Goal: Task Accomplishment & Management: Use online tool/utility

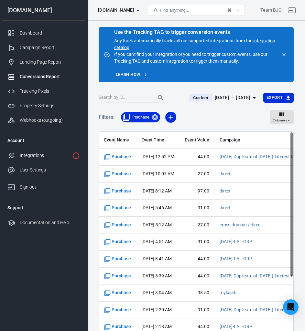
drag, startPoint x: 476, startPoint y: 8, endPoint x: 130, endPoint y: 89, distance: 355.3
click at [122, 88] on main "Use the Tracking TAG to trigger conversion events AnyTrack automatically tracks…" at bounding box center [196, 196] width 195 height 339
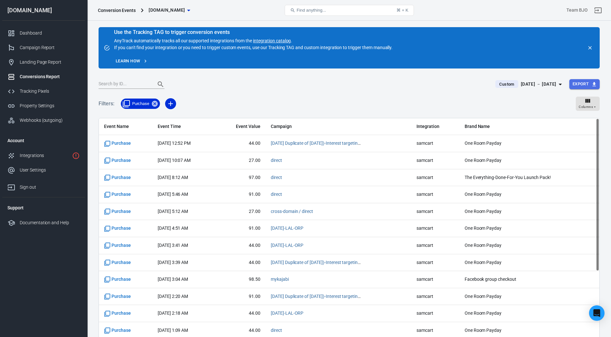
click at [251, 83] on button "Export" at bounding box center [584, 84] width 30 height 10
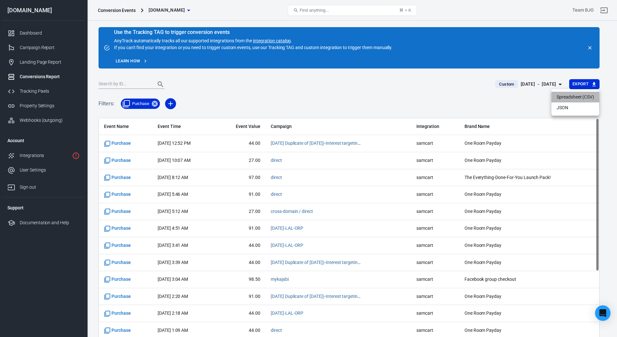
click at [251, 97] on li "Spreadsheet (CSV)" at bounding box center [575, 97] width 48 height 11
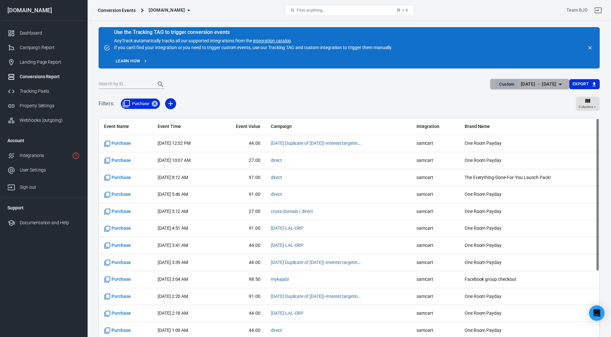
click at [251, 84] on icon "button" at bounding box center [560, 85] width 3 height 2
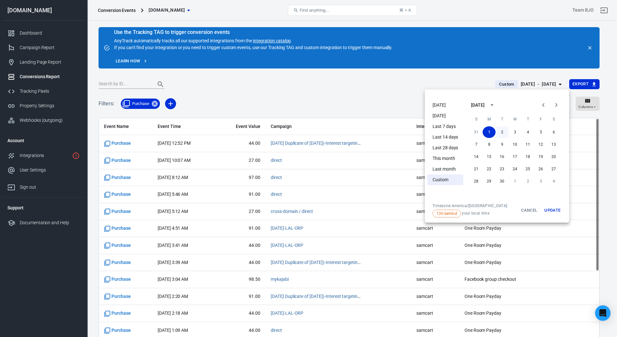
click at [251, 131] on button "2" at bounding box center [502, 132] width 13 height 12
click at [251, 132] on button "2" at bounding box center [502, 132] width 13 height 12
click at [251, 209] on button "Update" at bounding box center [552, 210] width 21 height 14
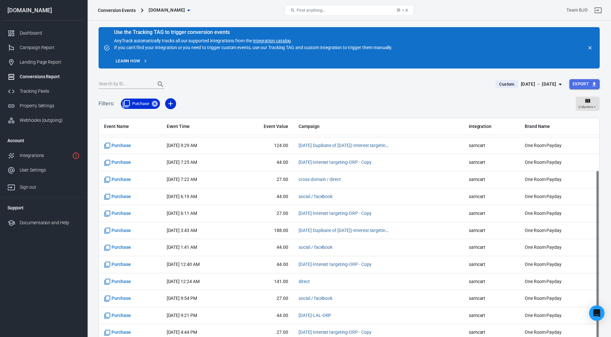
click at [251, 82] on button "Export" at bounding box center [584, 84] width 30 height 10
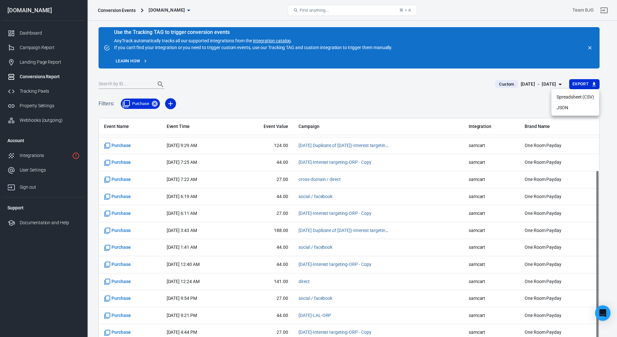
click at [251, 96] on li "Spreadsheet (CSV)" at bounding box center [575, 97] width 48 height 11
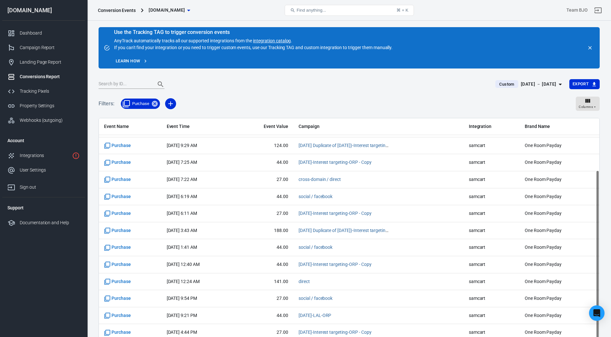
click at [251, 82] on icon "button" at bounding box center [560, 84] width 8 height 8
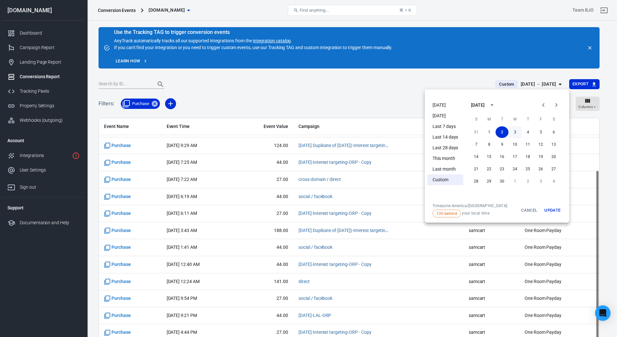
click at [251, 130] on button "3" at bounding box center [514, 132] width 13 height 12
click at [251, 131] on button "3" at bounding box center [514, 132] width 13 height 12
click at [251, 209] on button "Update" at bounding box center [552, 210] width 21 height 14
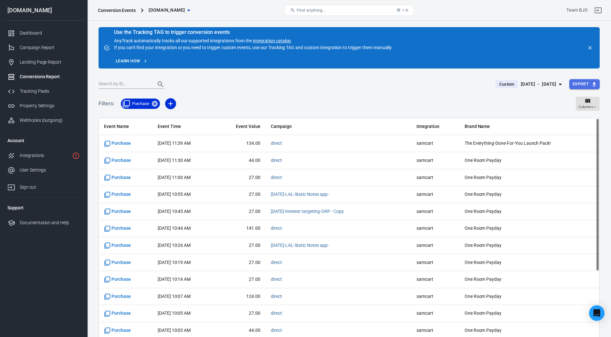
click at [251, 84] on icon "button" at bounding box center [594, 84] width 4 height 4
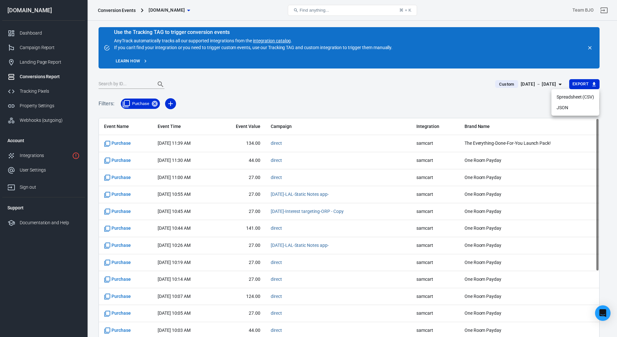
click at [251, 98] on li "Spreadsheet (CSV)" at bounding box center [575, 97] width 48 height 11
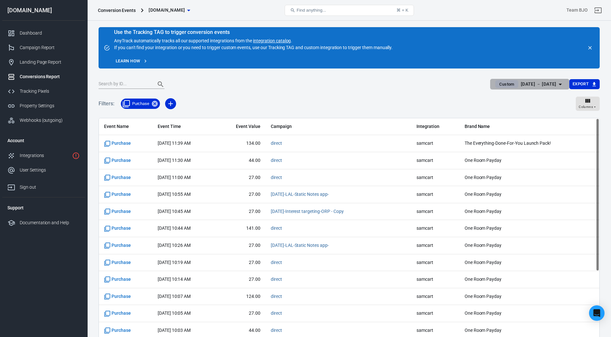
click at [251, 83] on icon "button" at bounding box center [560, 84] width 8 height 8
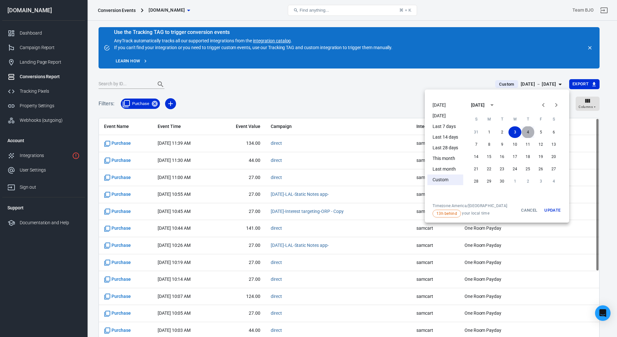
click at [251, 133] on button "4" at bounding box center [527, 132] width 13 height 12
click at [251, 131] on button "4" at bounding box center [527, 132] width 13 height 12
click at [251, 213] on button "Update" at bounding box center [552, 210] width 21 height 14
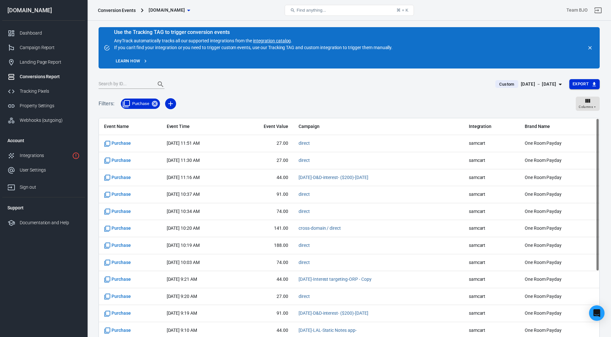
click at [251, 82] on icon "button" at bounding box center [594, 84] width 4 height 4
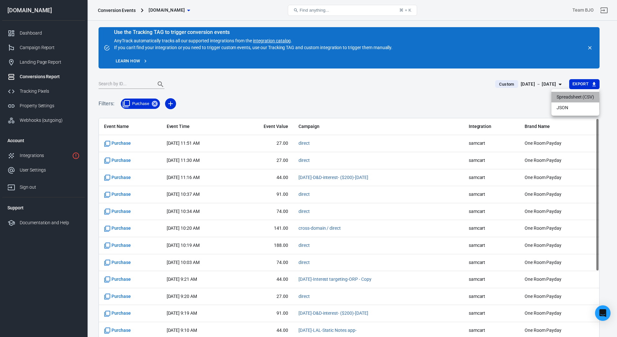
click at [251, 95] on li "Spreadsheet (CSV)" at bounding box center [575, 97] width 48 height 11
